Goal: Task Accomplishment & Management: Use online tool/utility

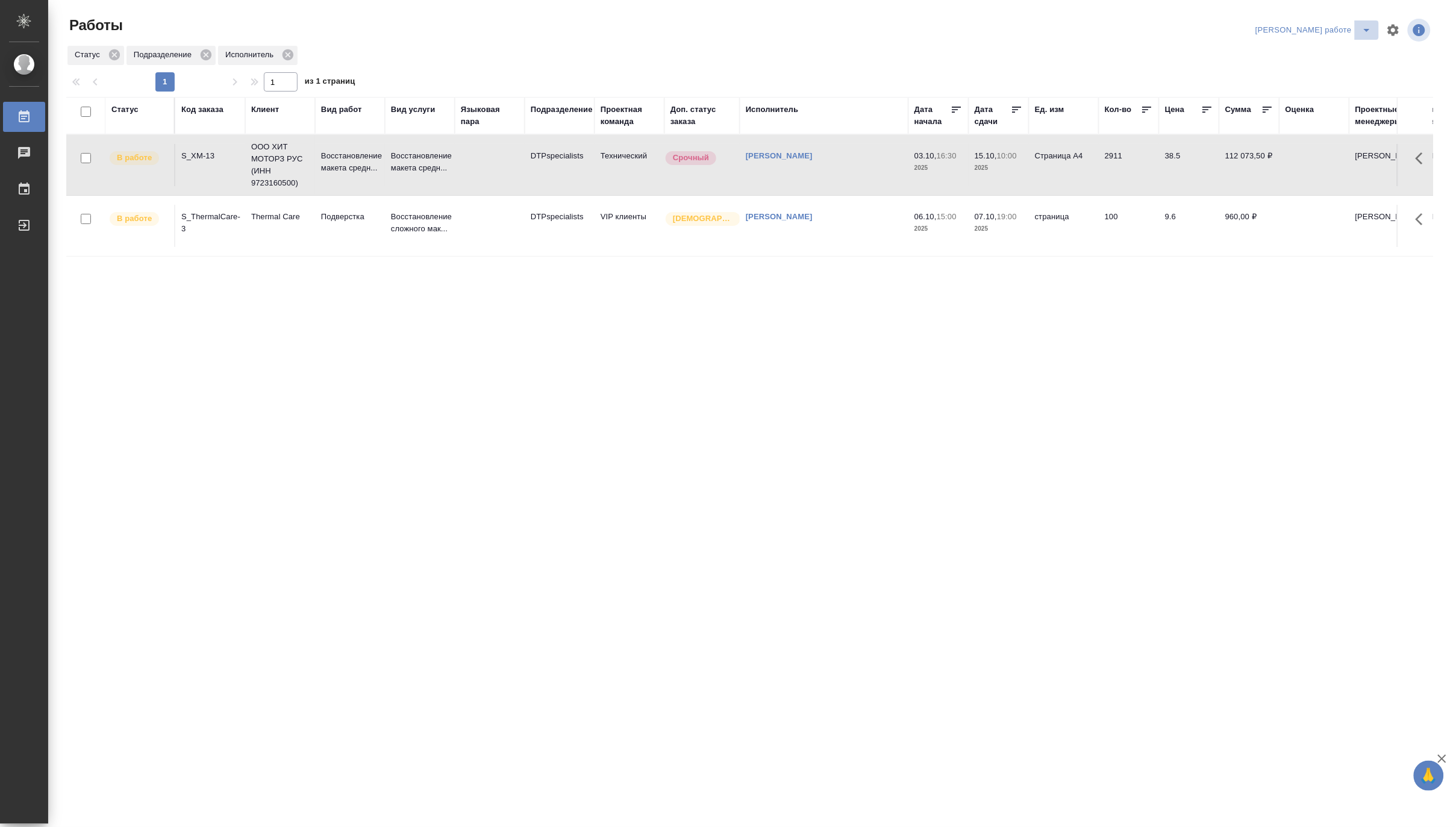
click at [1362, 22] on button "split button" at bounding box center [1367, 29] width 24 height 19
click at [1341, 65] on li "[PERSON_NAME]" at bounding box center [1324, 73] width 109 height 19
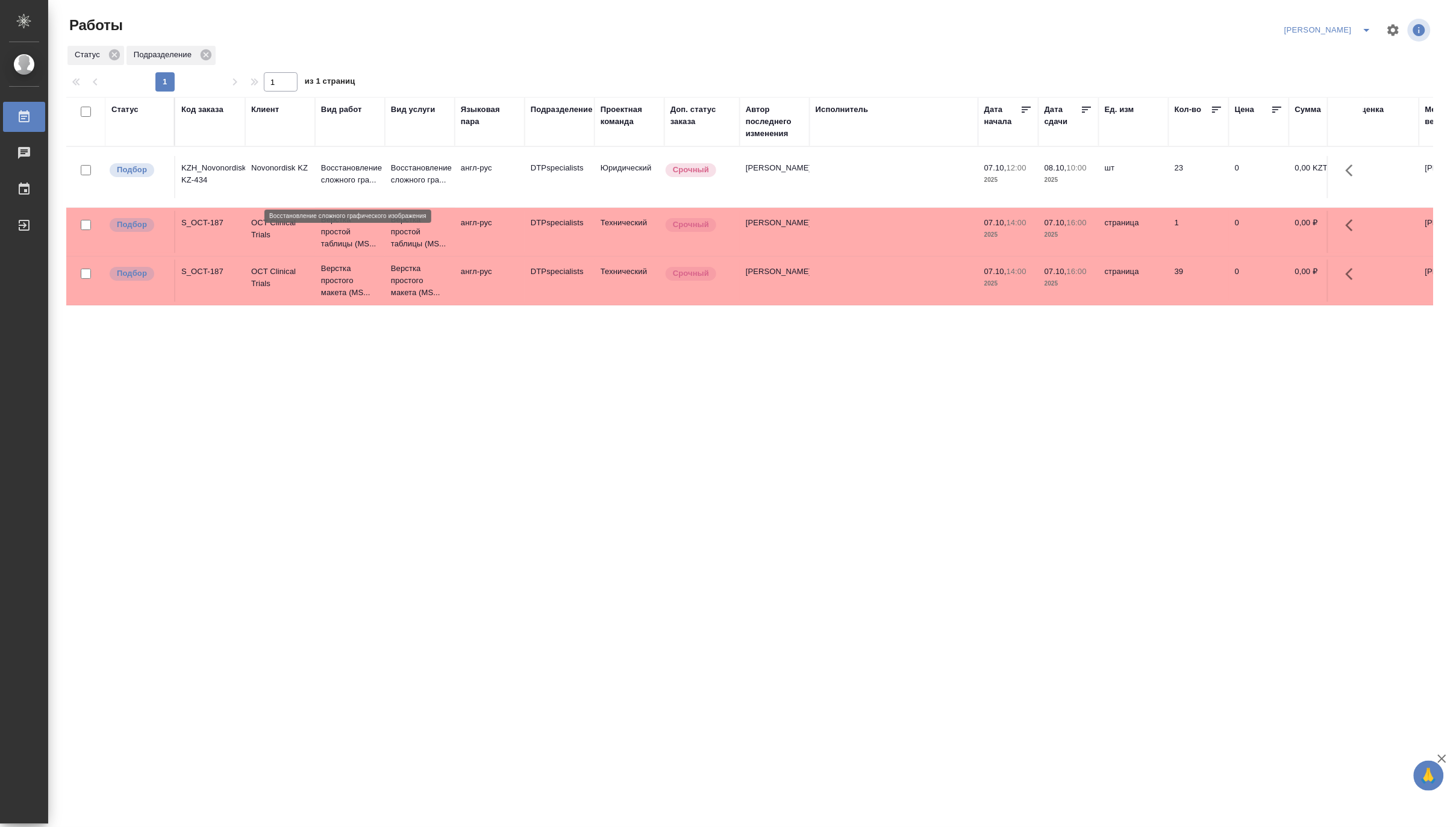
click at [348, 182] on p "Восстановление сложного гра..." at bounding box center [350, 174] width 57 height 24
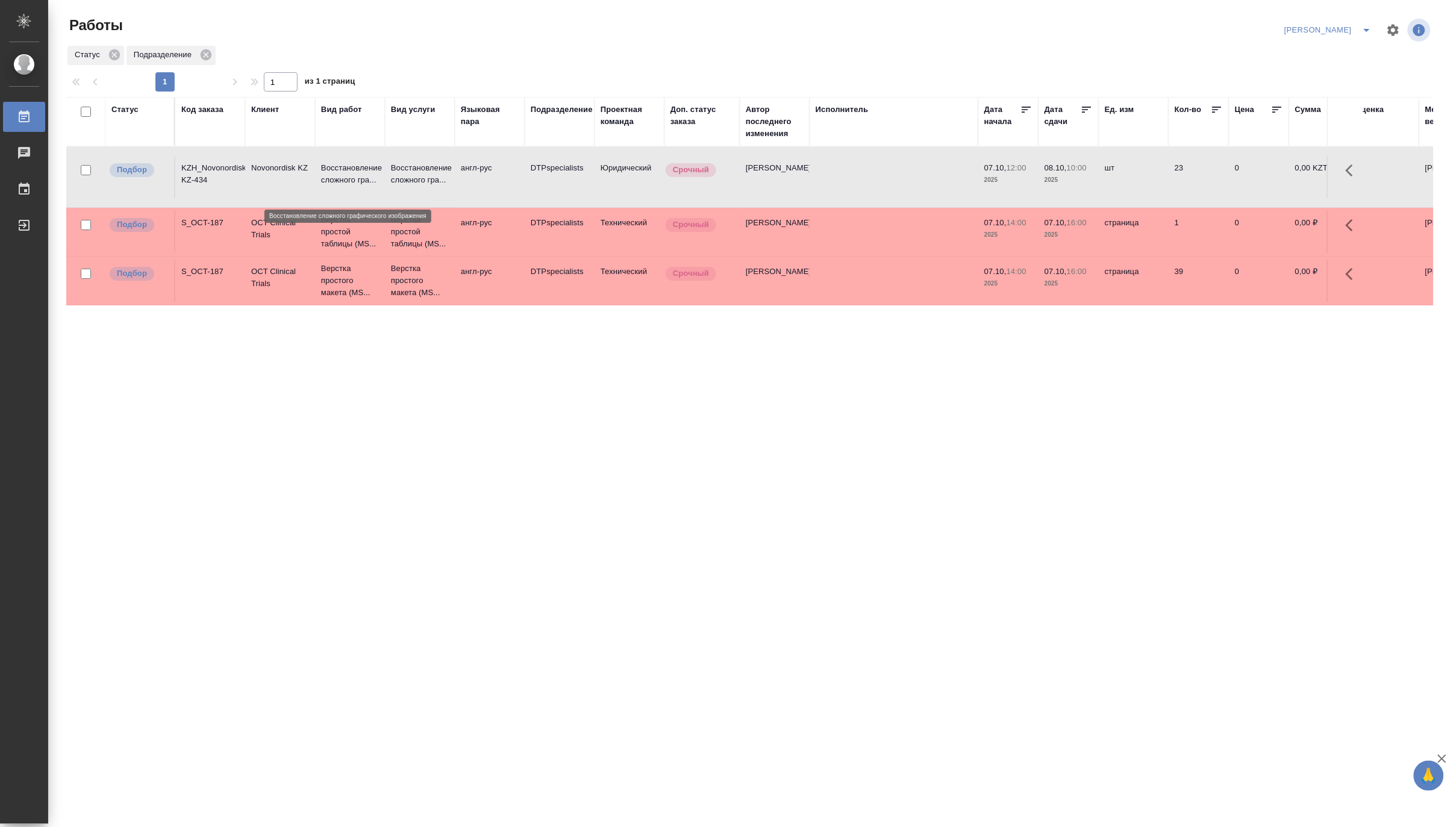
click at [348, 182] on p "Восстановление сложного гра..." at bounding box center [350, 174] width 57 height 24
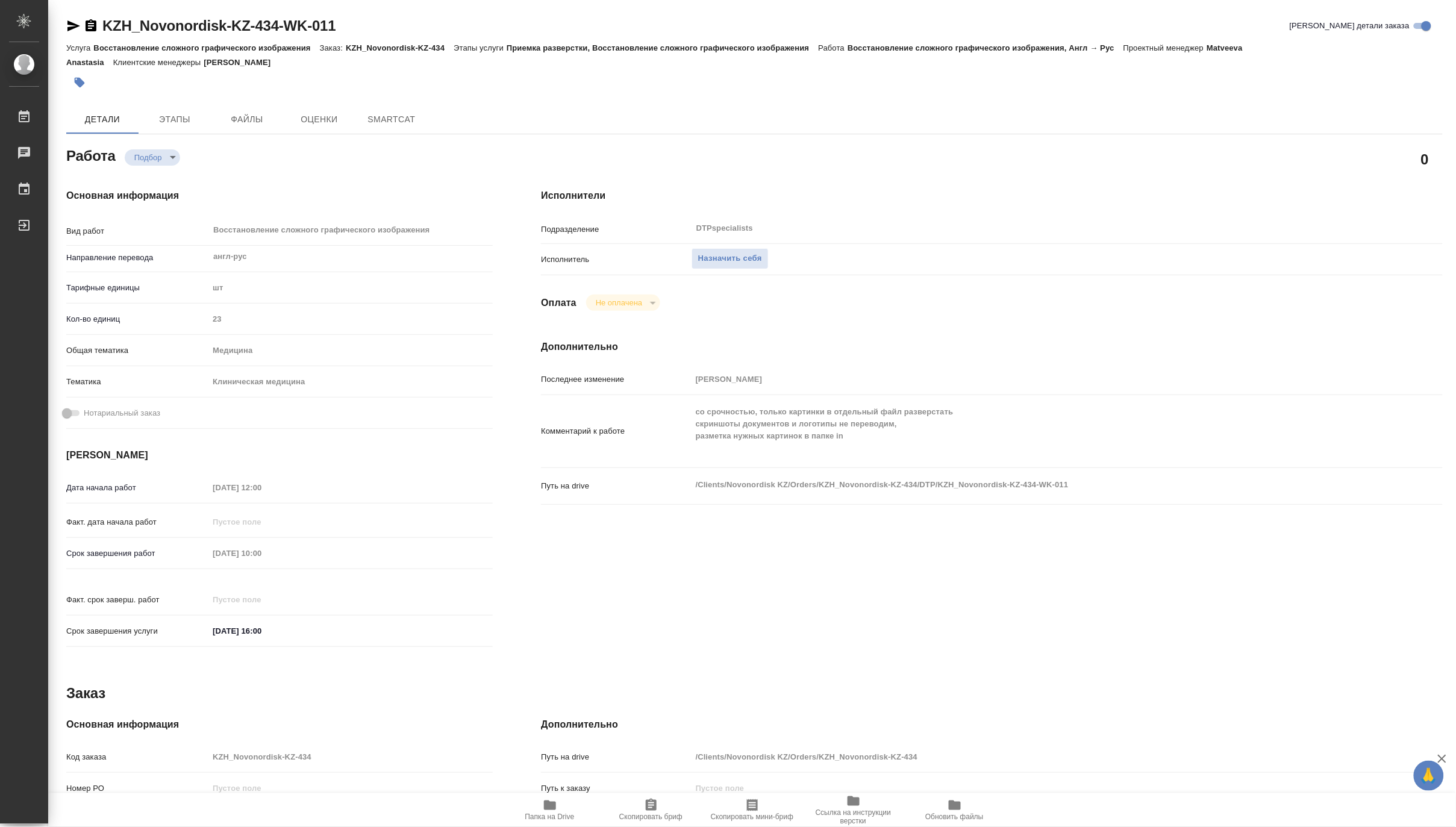
type textarea "x"
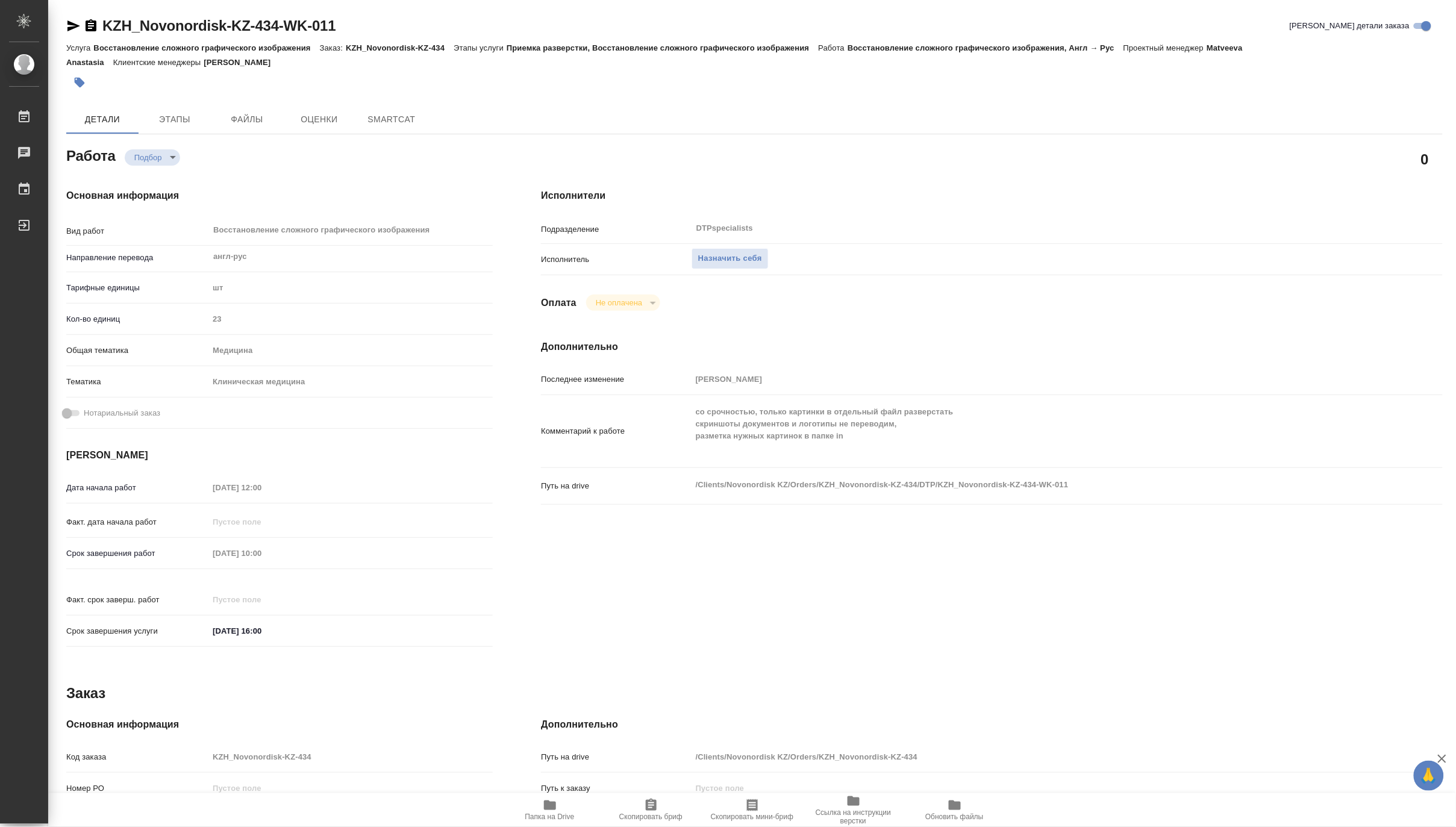
type textarea "x"
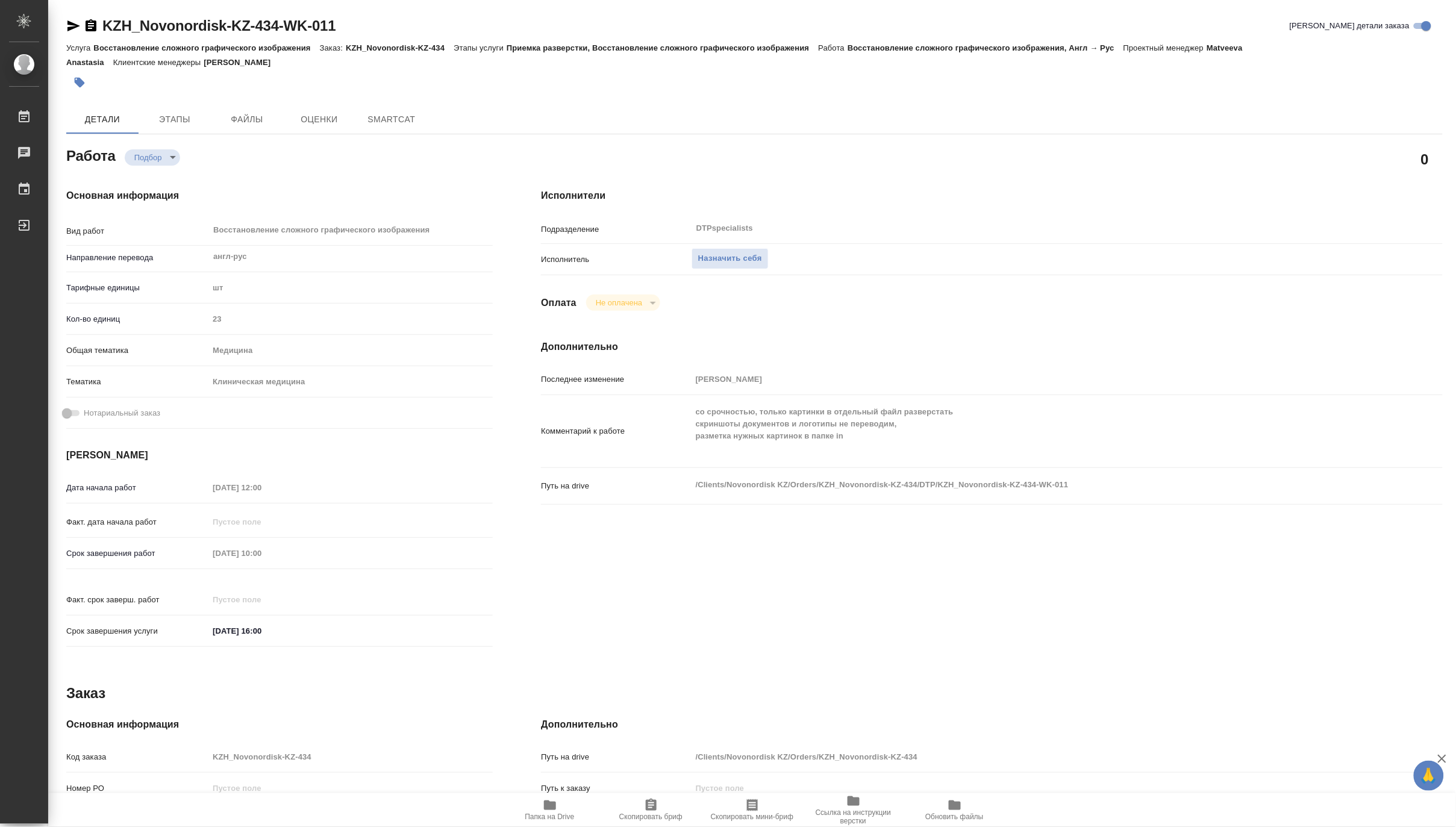
type textarea "x"
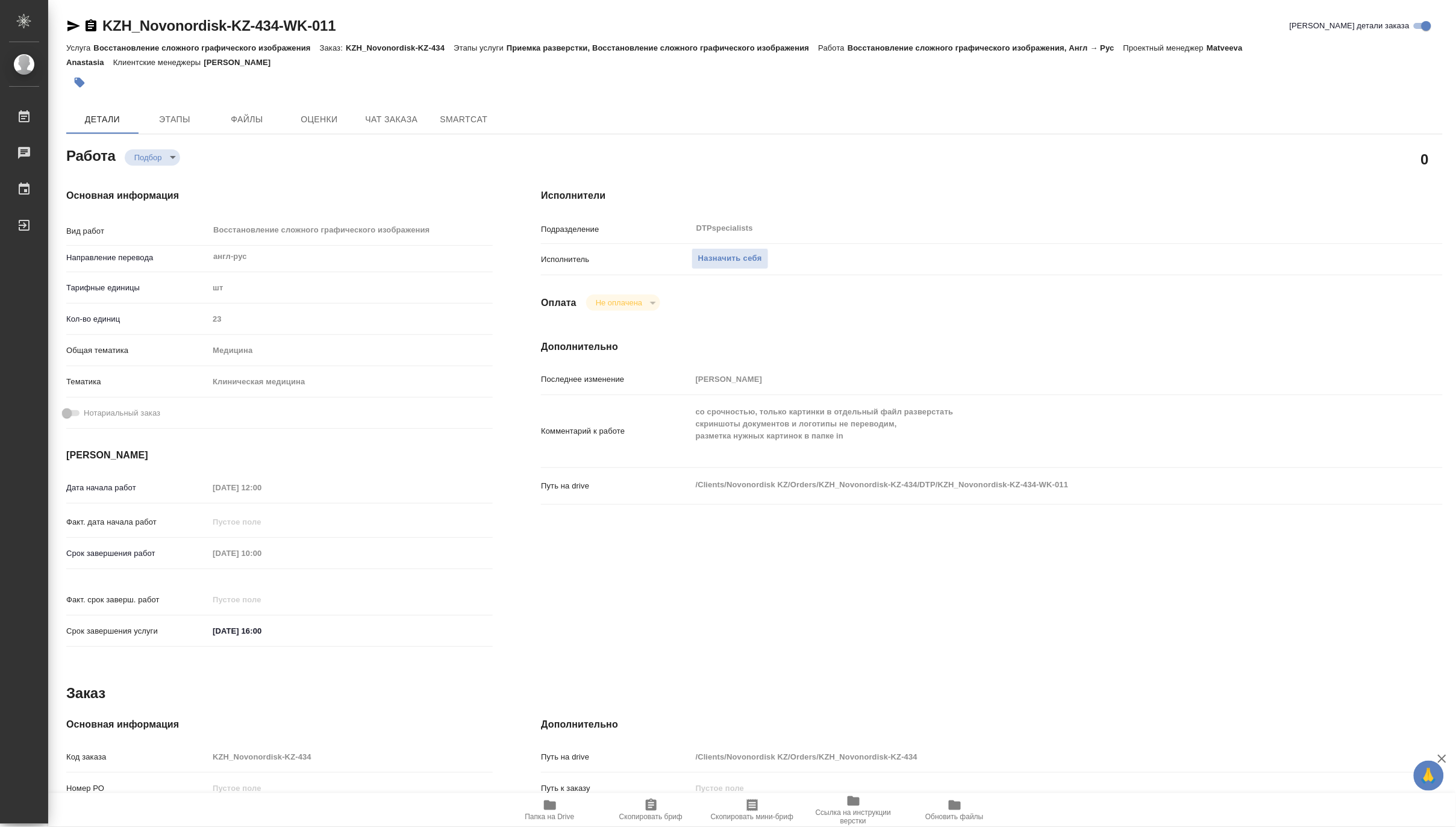
type textarea "x"
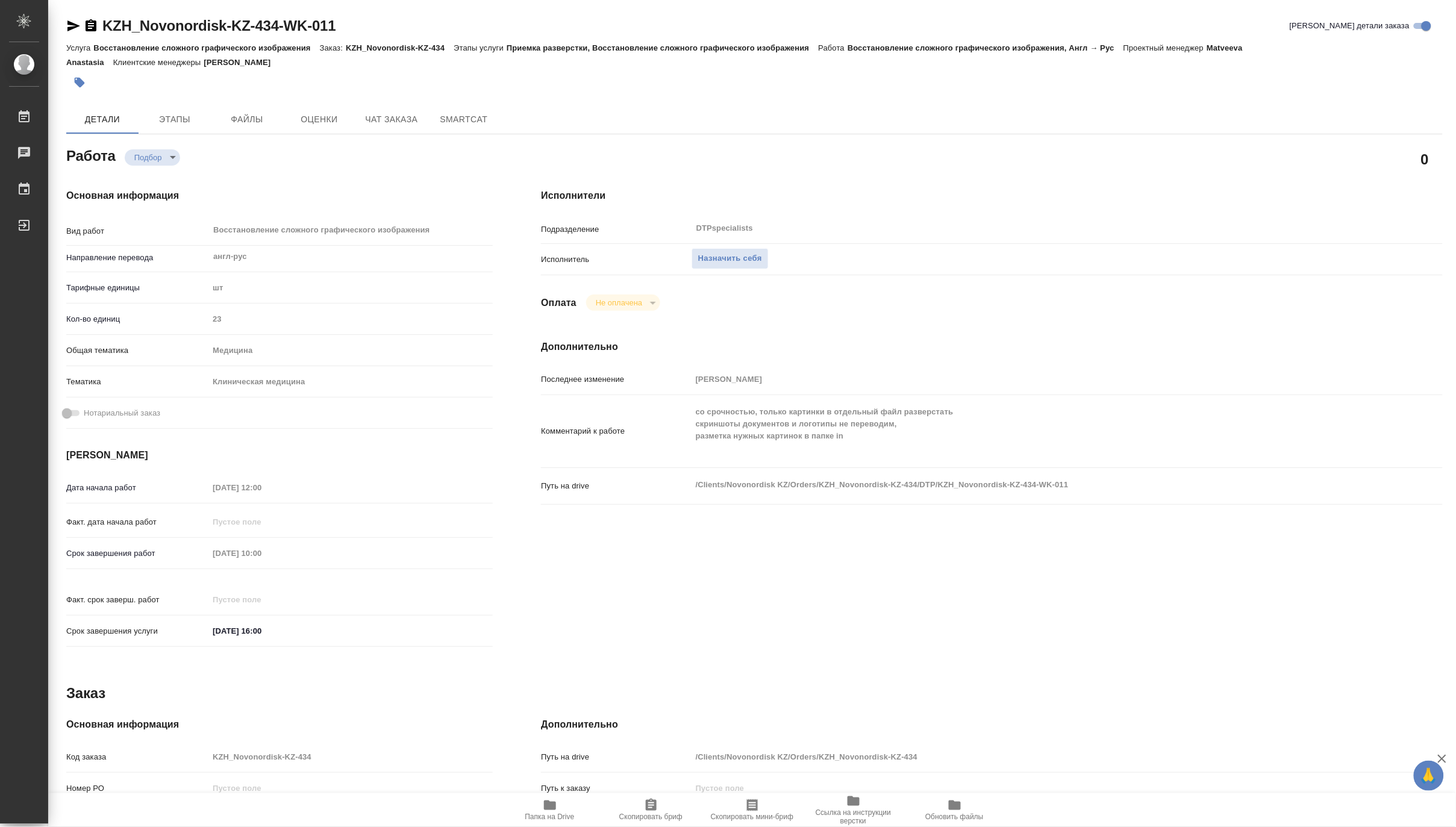
type textarea "x"
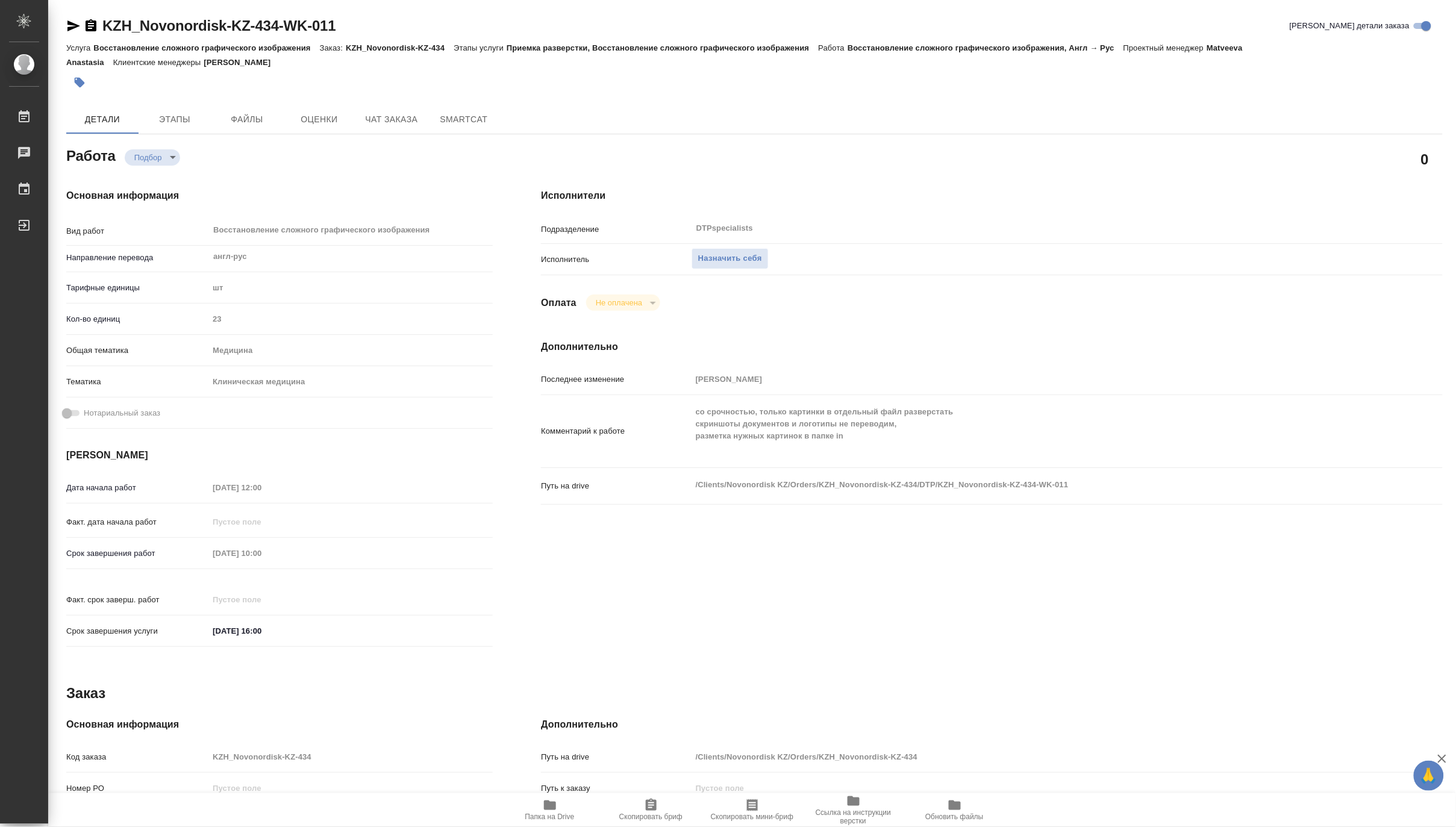
click at [556, 809] on icon "button" at bounding box center [550, 805] width 12 height 10
click at [177, 116] on span "Этапы" at bounding box center [175, 119] width 57 height 15
